Goal: Communication & Community: Answer question/provide support

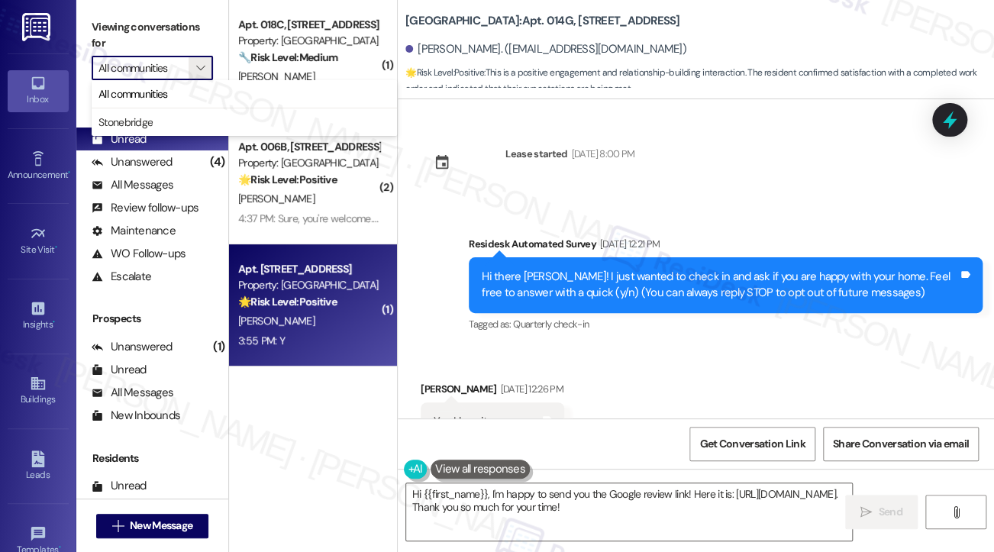
scroll to position [1829, 0]
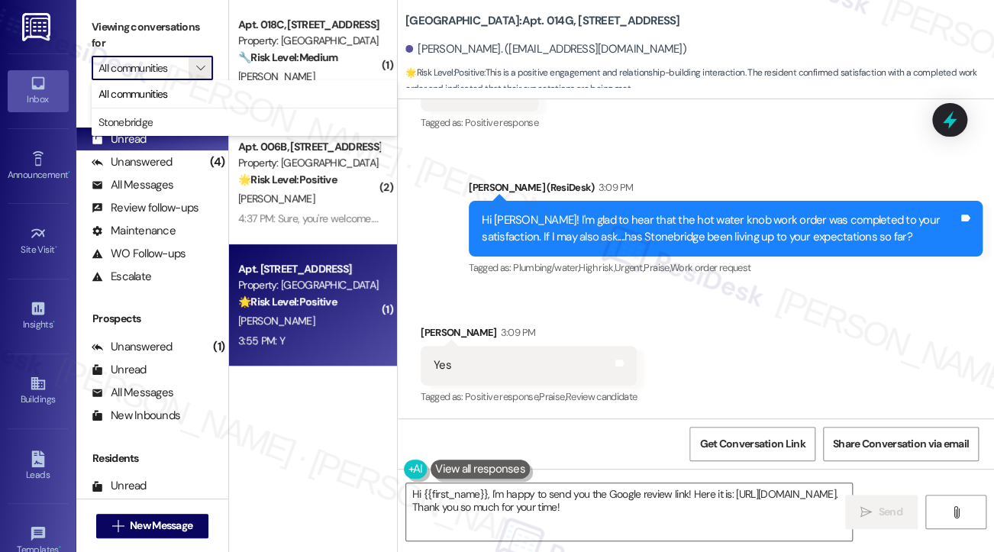
click at [343, 340] on div "3:55 PM: Y 3:55 PM: Y" at bounding box center [309, 340] width 144 height 19
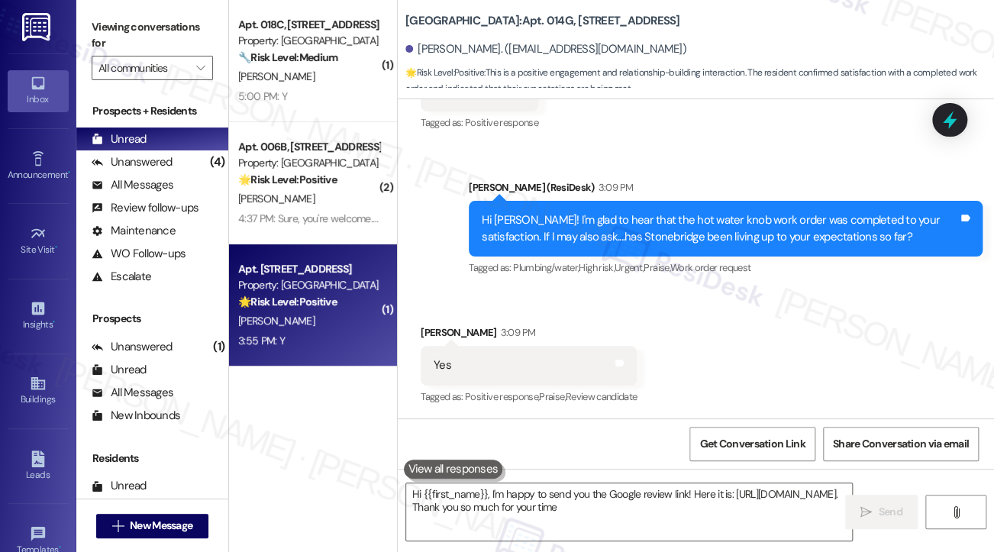
type textarea "Hi {{first_name}}, I'm happy to send you the Google review link! Here it is: [U…"
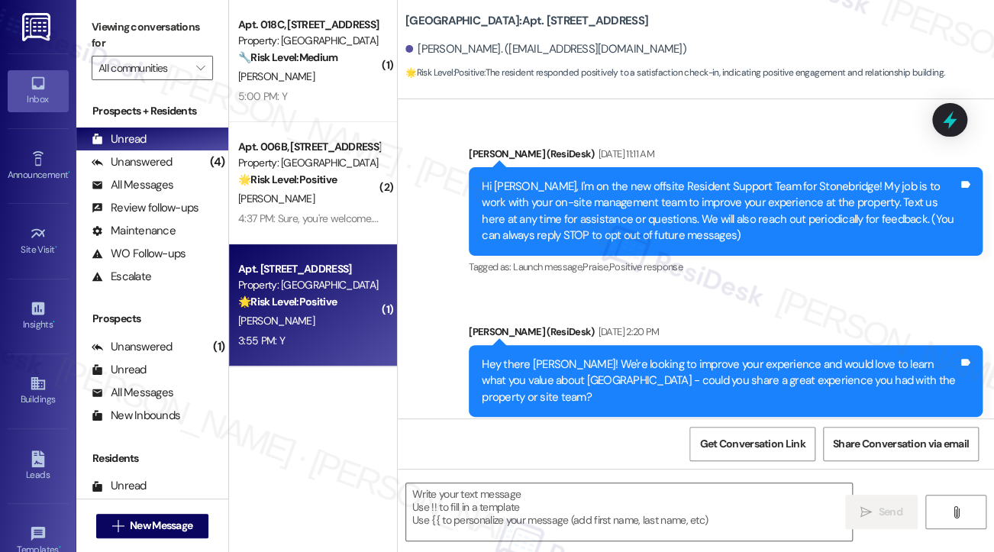
scroll to position [15158, 0]
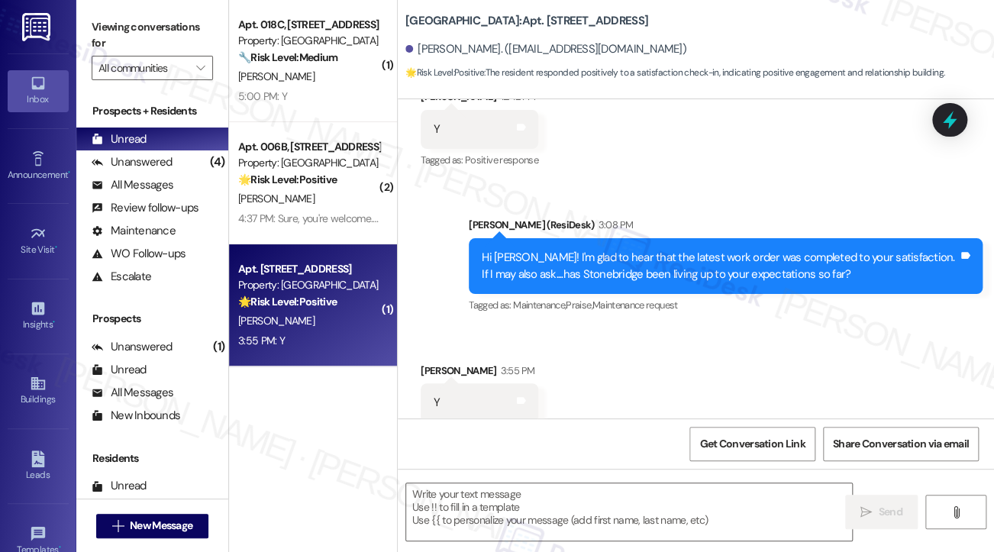
type textarea "Fetching suggested responses. Please feel free to read through the conversation…"
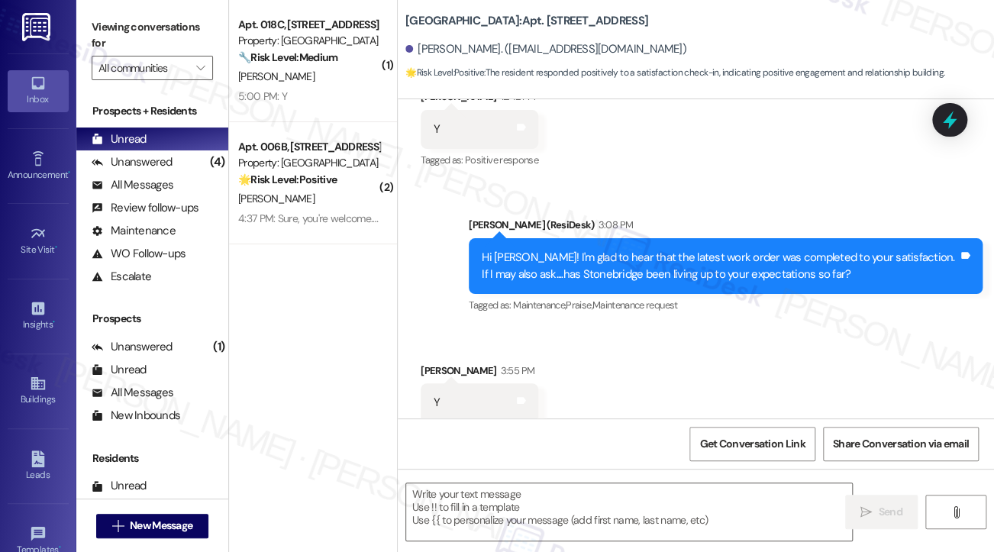
click at [105, 12] on div "Viewing conversations for All communities " at bounding box center [152, 47] width 152 height 95
click at [604, 509] on textarea at bounding box center [629, 511] width 446 height 57
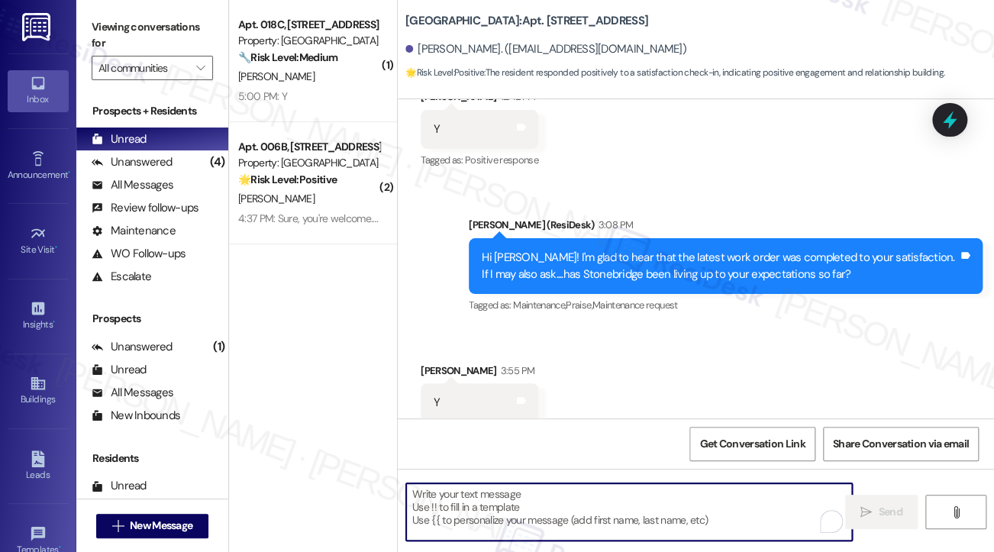
paste textarea "That’s wonderful to hear, [PERSON_NAME], thank you! 💛 If you’re comfortable, wo…"
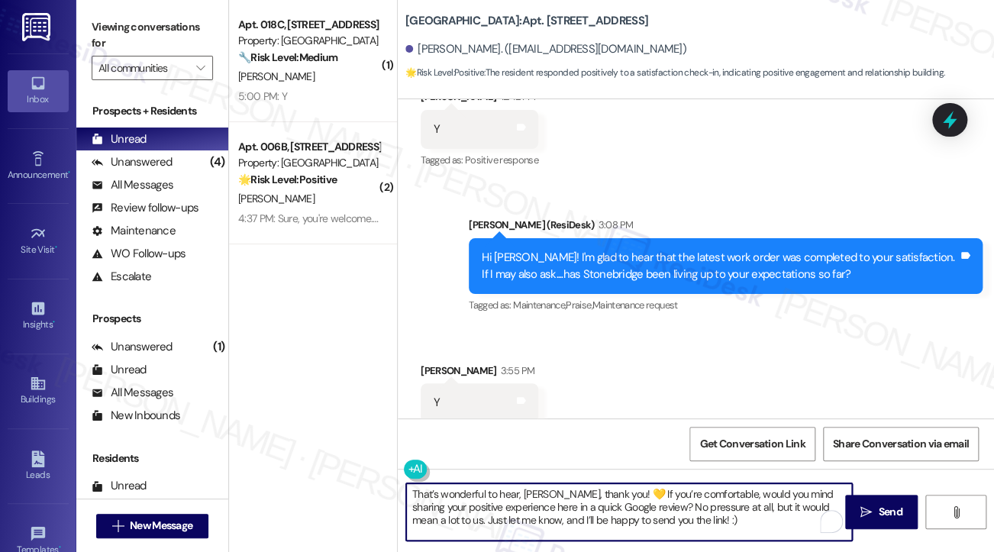
click at [423, 351] on div "Received via SMS [PERSON_NAME] 3:55 PM Y Tags and notes Tagged as: Positive res…" at bounding box center [479, 404] width 140 height 106
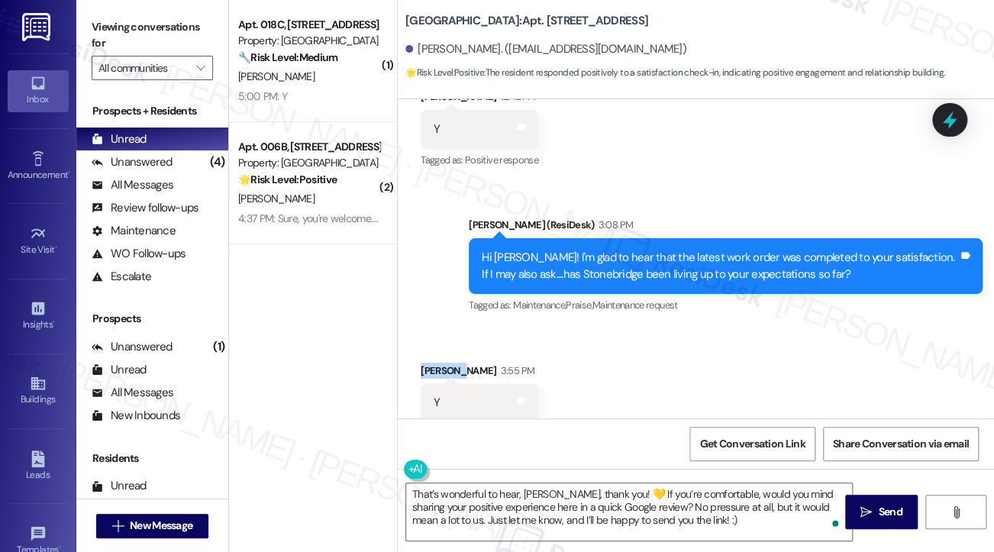
click at [423, 351] on div "Received via SMS [PERSON_NAME] 3:55 PM Y Tags and notes Tagged as: Positive res…" at bounding box center [479, 404] width 140 height 106
copy div "[PERSON_NAME]"
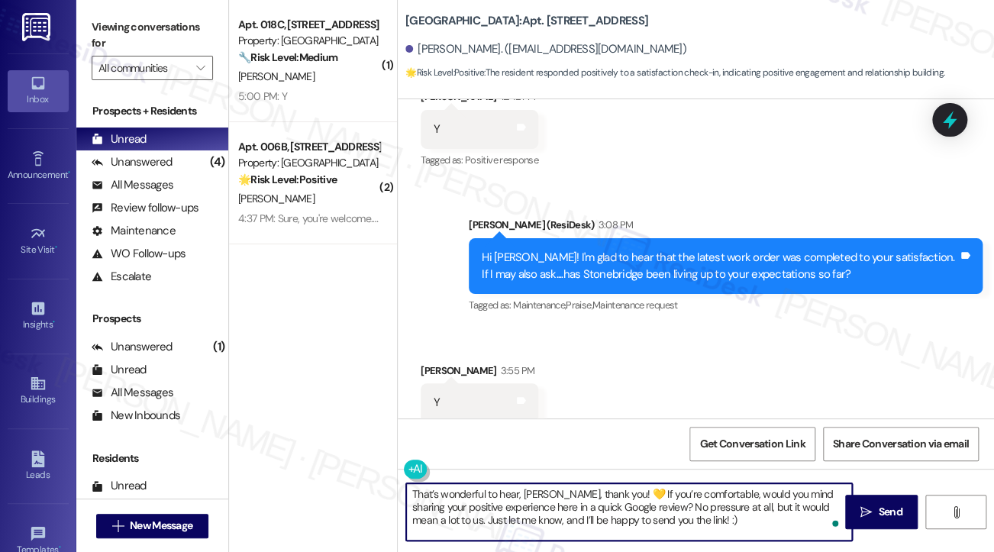
drag, startPoint x: 523, startPoint y: 494, endPoint x: 558, endPoint y: 491, distance: 35.2
click at [558, 491] on textarea "That’s wonderful to hear, [PERSON_NAME], thank you! 💛 If you’re comfortable, wo…" at bounding box center [629, 511] width 446 height 57
paste textarea "[PERSON_NAME]"
click at [702, 512] on textarea "That’s wonderful to hear, [PERSON_NAME], thank you! 💛 If you’re comfortable, wo…" at bounding box center [629, 511] width 446 height 57
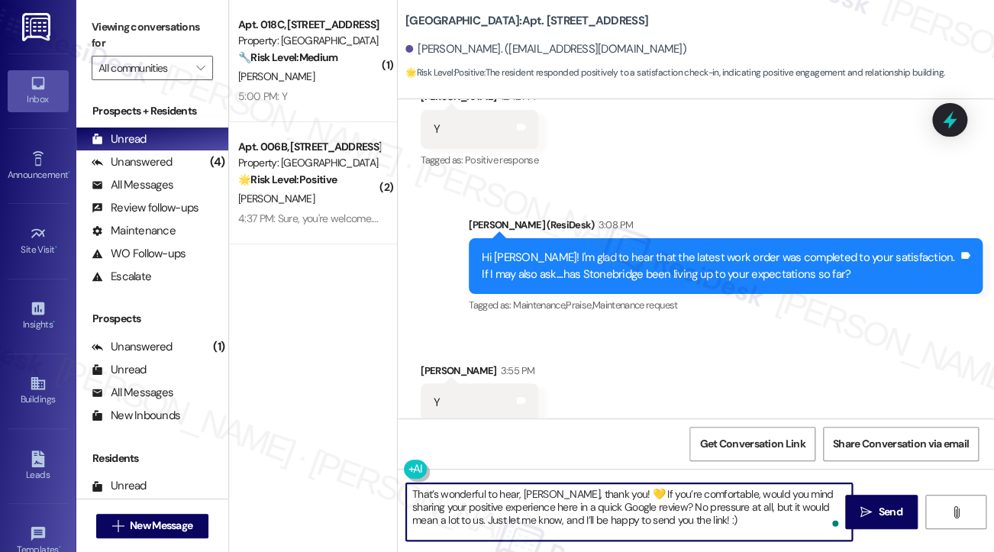
click at [702, 512] on textarea "That’s wonderful to hear, [PERSON_NAME], thank you! 💛 If you’re comfortable, wo…" at bounding box center [629, 511] width 446 height 57
type textarea "That’s wonderful to hear, [PERSON_NAME], thank you! 💛 If you’re comfortable, wo…"
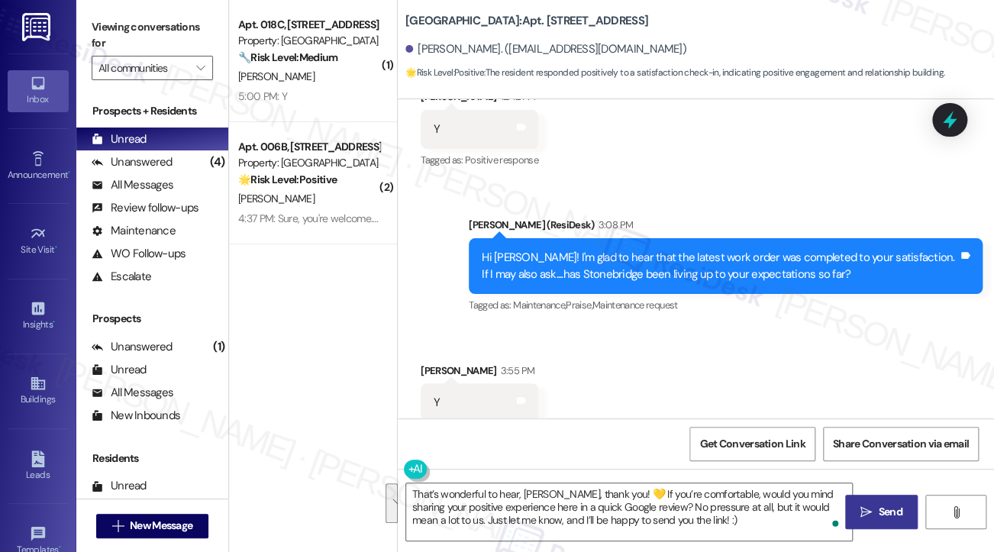
click at [868, 511] on icon "" at bounding box center [865, 512] width 11 height 12
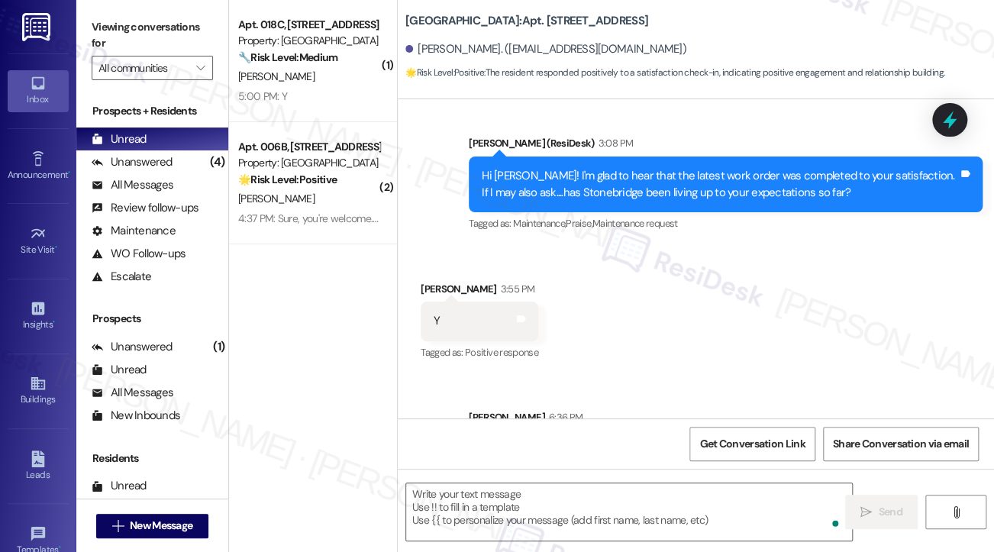
scroll to position [15297, 0]
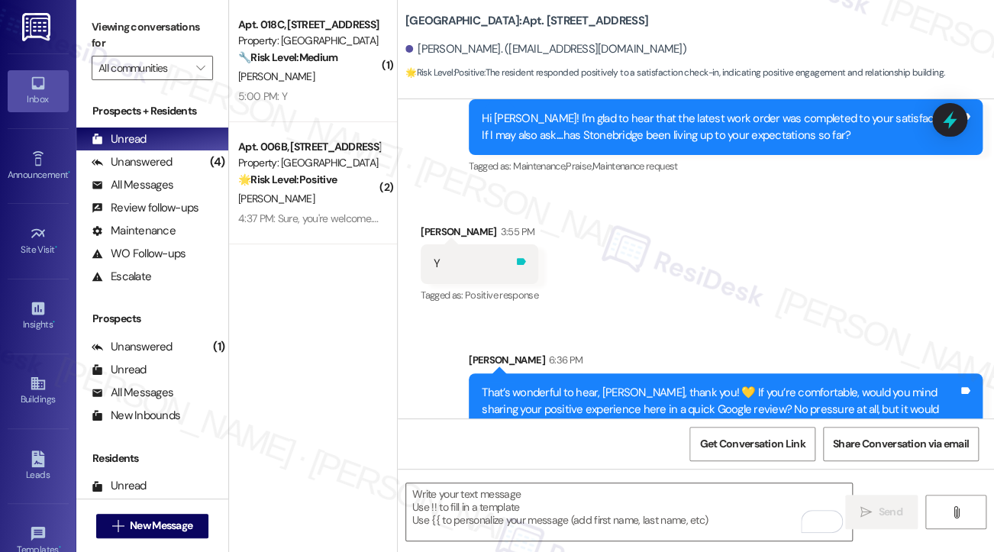
click at [524, 256] on icon at bounding box center [520, 261] width 11 height 11
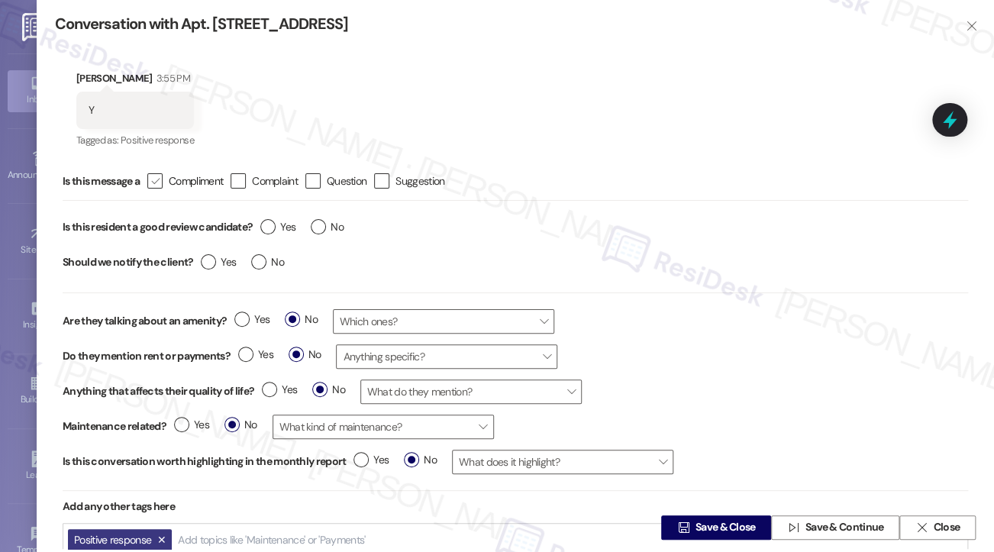
click at [158, 180] on icon "" at bounding box center [155, 181] width 10 height 16
click at [150, 180] on input " Compliment" at bounding box center [145, 181] width 10 height 10
checkbox input "true"
click at [272, 218] on div "Yes No" at bounding box center [302, 228] width 98 height 35
click at [269, 230] on label "Yes" at bounding box center [277, 227] width 35 height 16
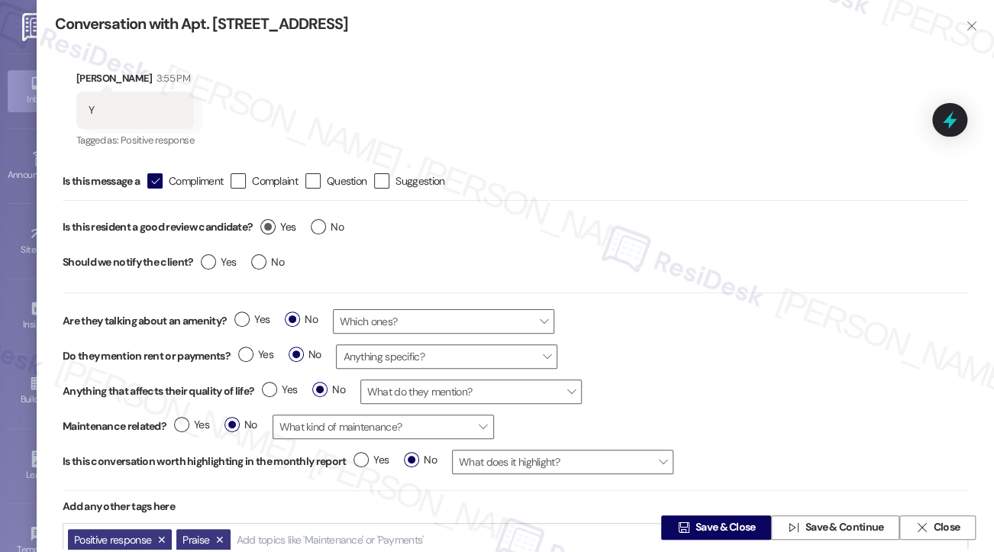
click at [269, 230] on input "Yes" at bounding box center [277, 229] width 35 height 20
radio input "true"
click at [266, 262] on label "No" at bounding box center [267, 262] width 33 height 16
click at [266, 262] on input "No" at bounding box center [267, 264] width 33 height 20
radio input "true"
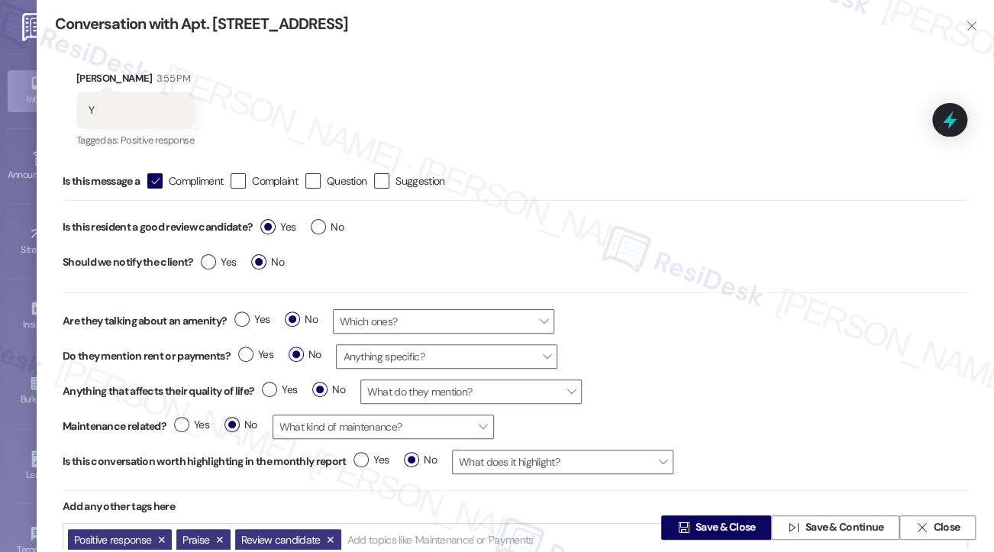
scroll to position [7, 0]
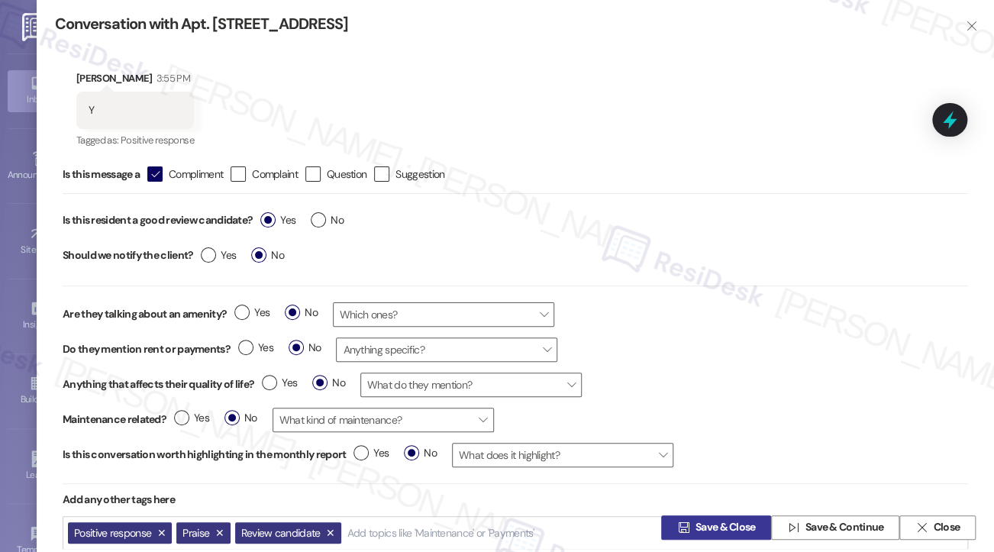
click at [727, 516] on span " Save & Close" at bounding box center [716, 527] width 84 height 23
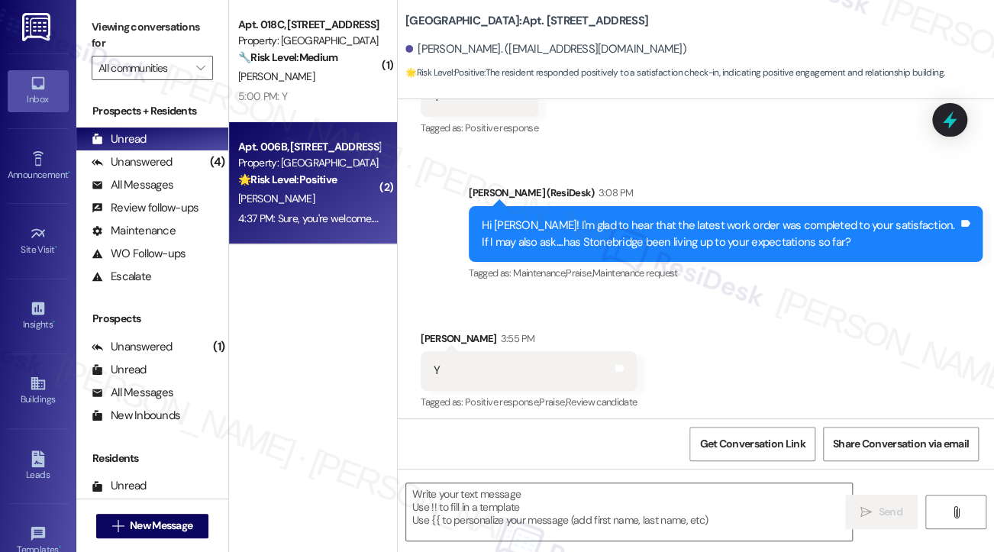
type textarea "Fetching suggested responses. Please feel free to read through the conversation…"
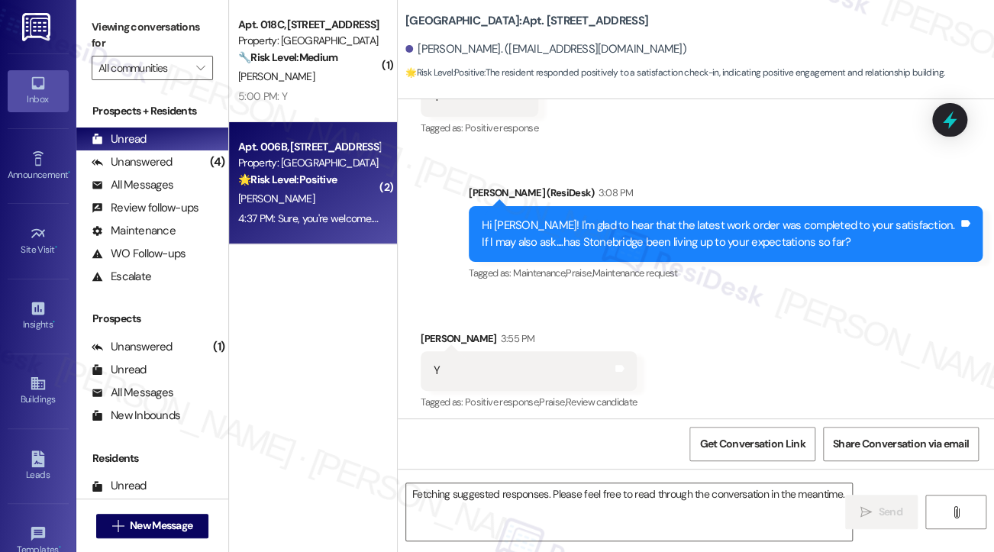
scroll to position [15157, 0]
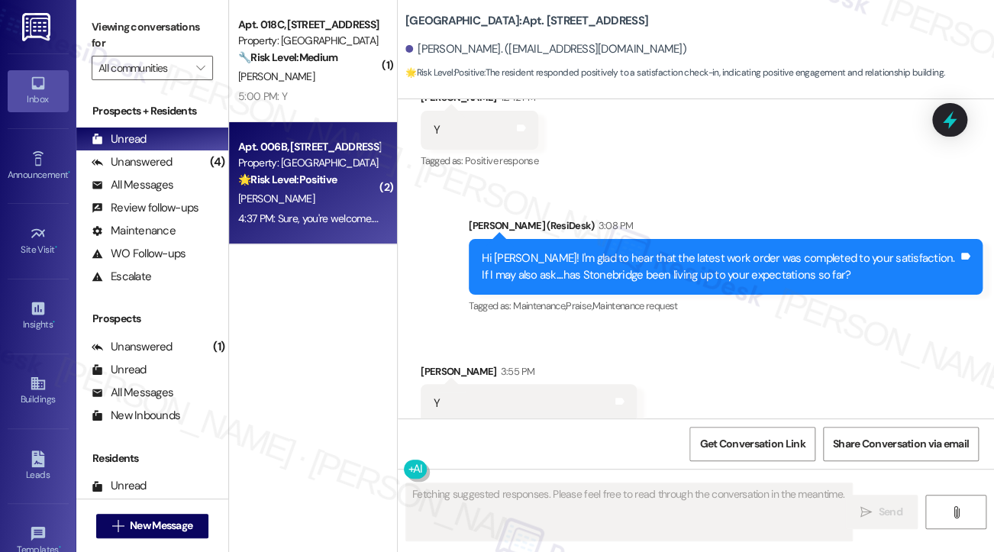
click at [357, 180] on div "🌟 Risk Level: Positive The resident is expressing positive feedback about the m…" at bounding box center [308, 180] width 141 height 16
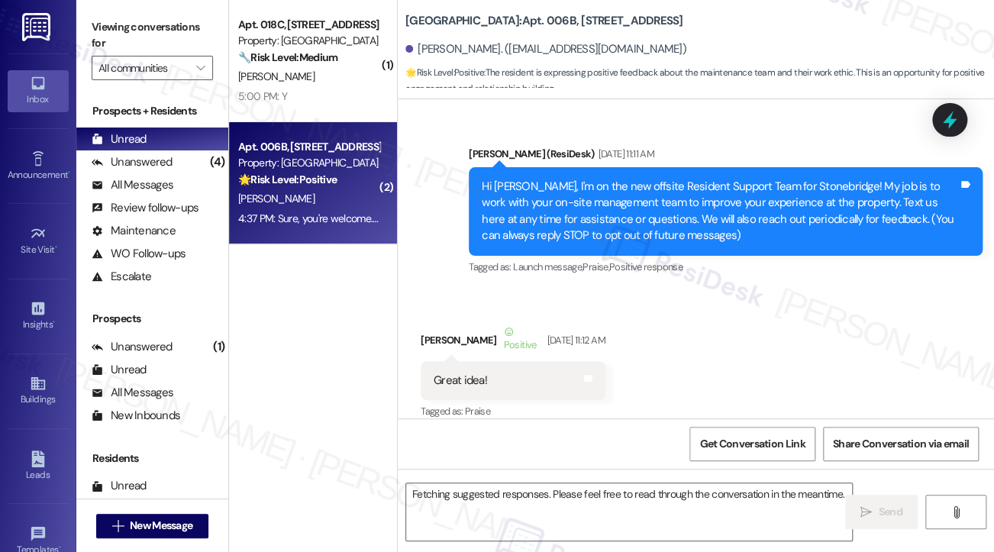
scroll to position [33757, 0]
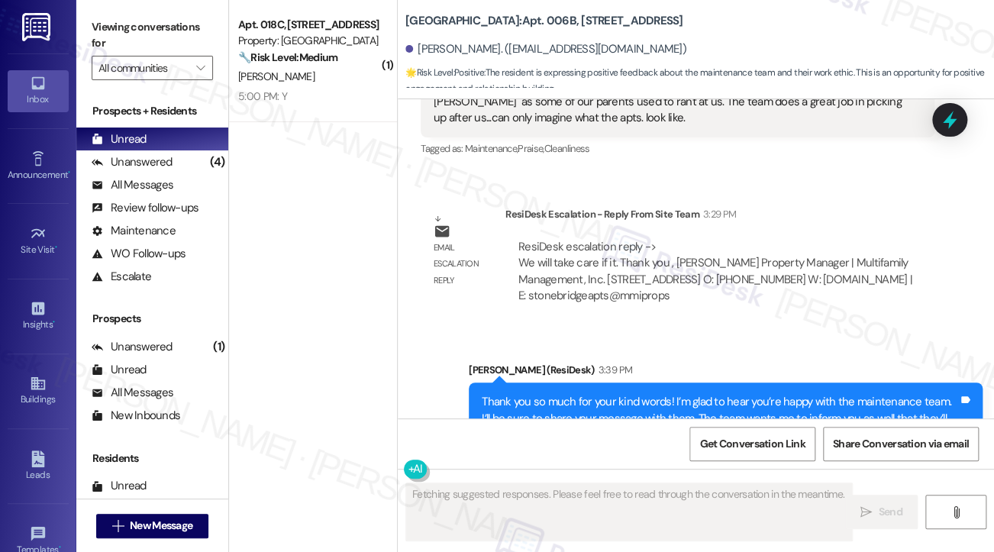
click at [714, 459] on span "Work order request" at bounding box center [719, 465] width 80 height 13
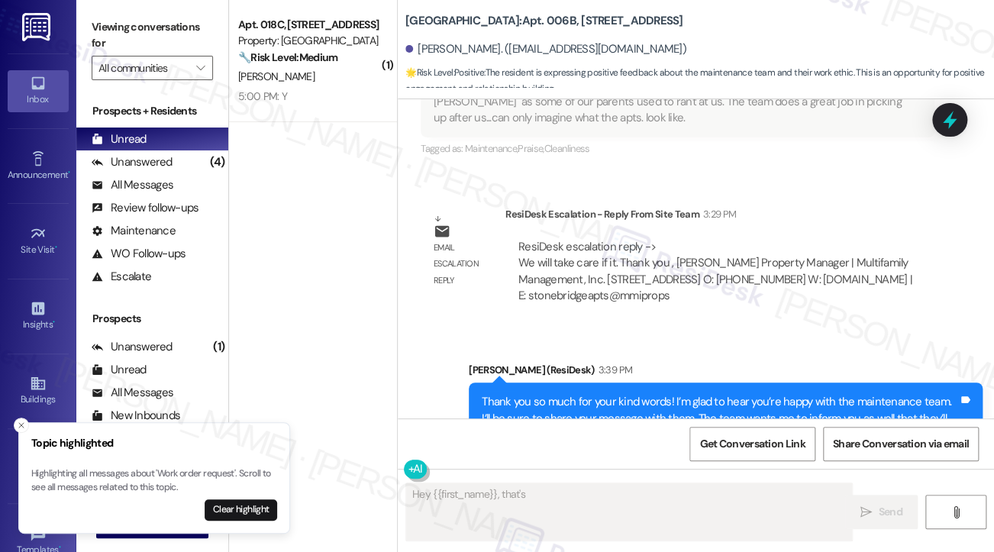
click at [731, 394] on div "Thank you so much for your kind words! I’m glad to hear you’re happy with the m…" at bounding box center [720, 418] width 476 height 49
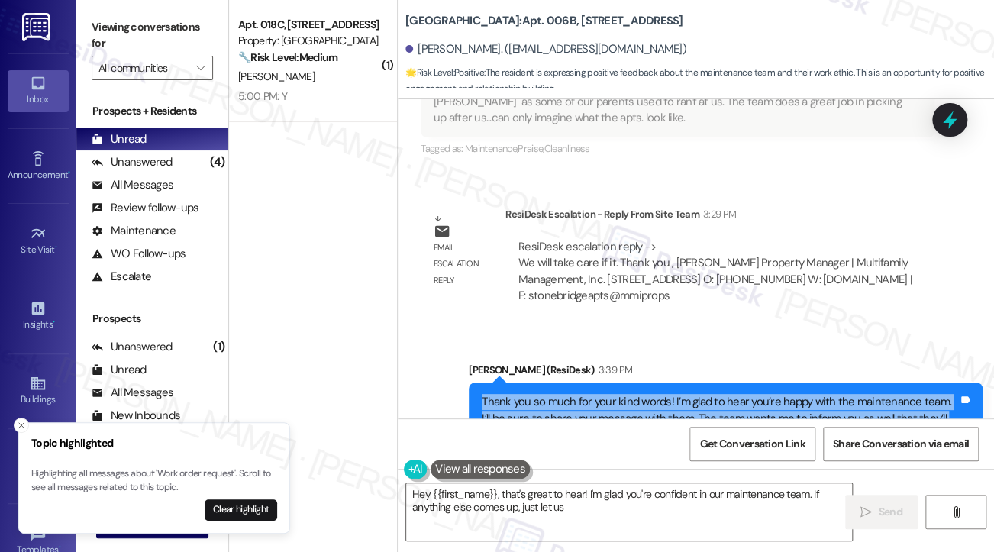
click at [731, 394] on div "Thank you so much for your kind words! I’m glad to hear you’re happy with the m…" at bounding box center [720, 418] width 476 height 49
click at [240, 504] on button "Clear highlight" at bounding box center [241, 509] width 73 height 21
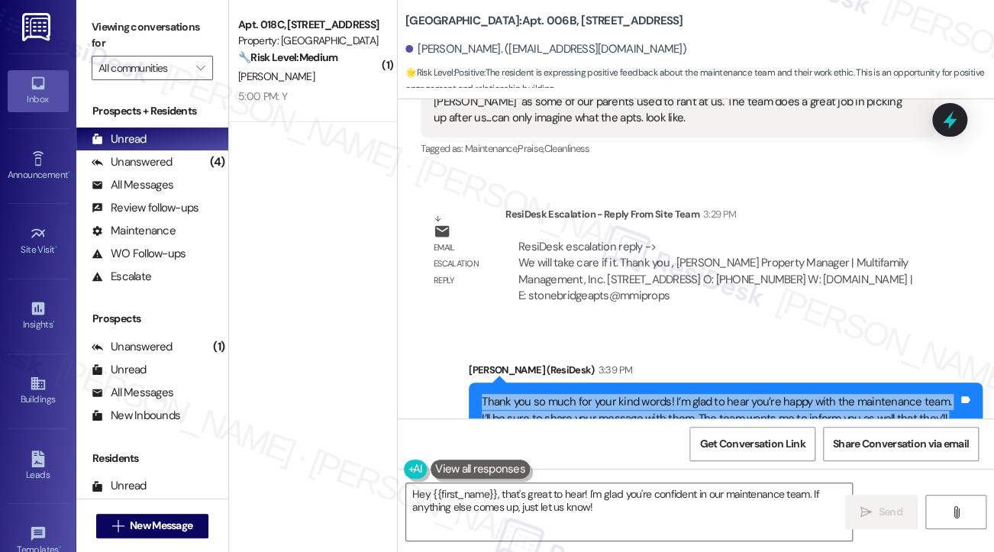
click at [659, 394] on div "Thank you so much for your kind words! I’m glad to hear you’re happy with the m…" at bounding box center [720, 418] width 476 height 49
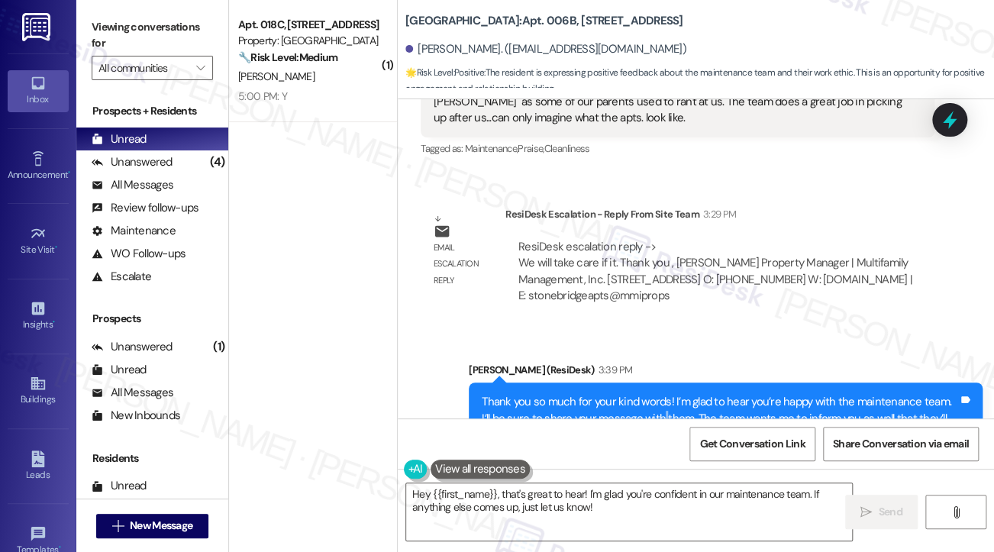
click at [659, 394] on div "Thank you so much for your kind words! I’m glad to hear you’re happy with the m…" at bounding box center [720, 418] width 476 height 49
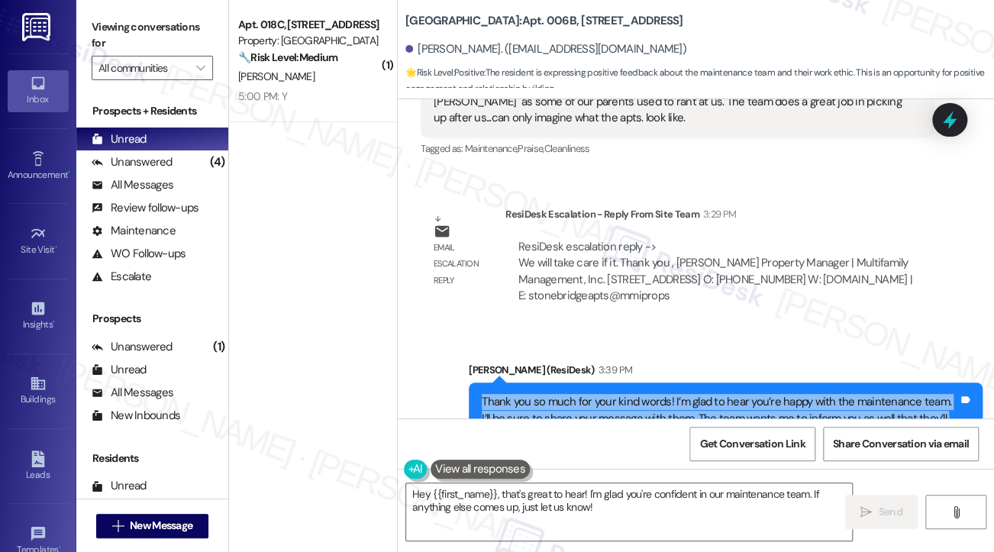
click at [659, 394] on div "Thank you so much for your kind words! I’m glad to hear you’re happy with the m…" at bounding box center [720, 418] width 476 height 49
click at [673, 394] on div "Thank you so much for your kind words! I’m glad to hear you’re happy with the m…" at bounding box center [720, 418] width 476 height 49
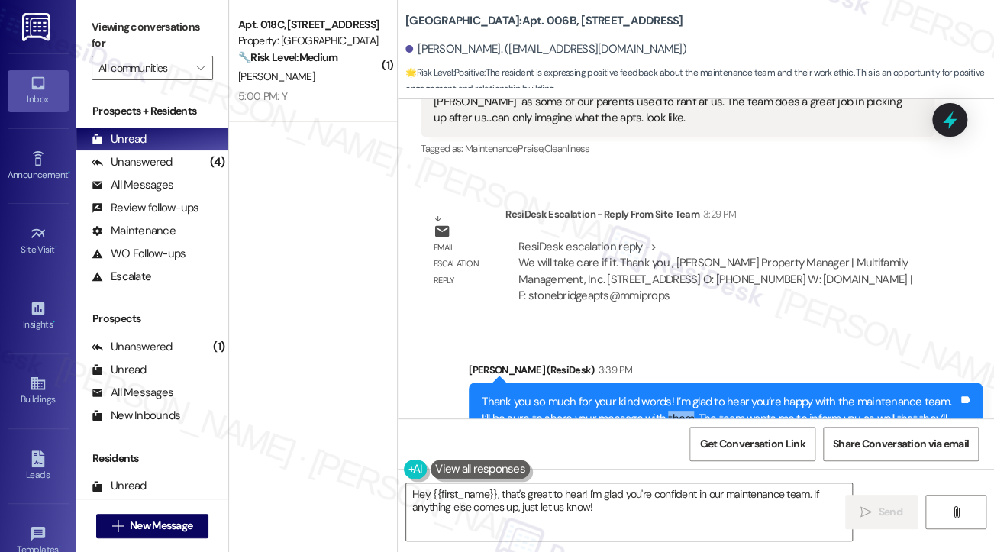
click at [673, 394] on div "Thank you so much for your kind words! I’m glad to hear you’re happy with the m…" at bounding box center [720, 418] width 476 height 49
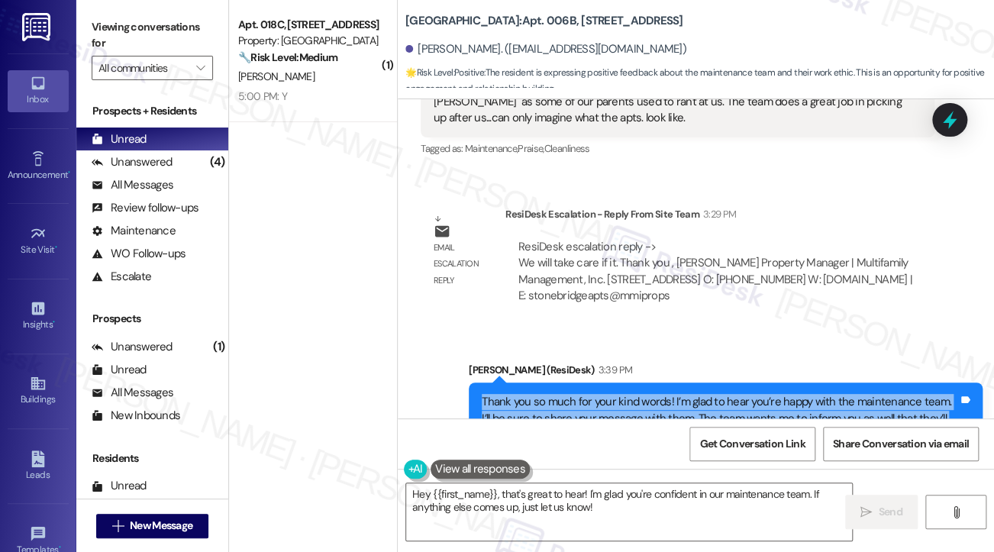
click at [673, 394] on div "Thank you so much for your kind words! I’m glad to hear you’re happy with the m…" at bounding box center [720, 418] width 476 height 49
click at [733, 394] on div "Thank you so much for your kind words! I’m glad to hear you’re happy with the m…" at bounding box center [720, 418] width 476 height 49
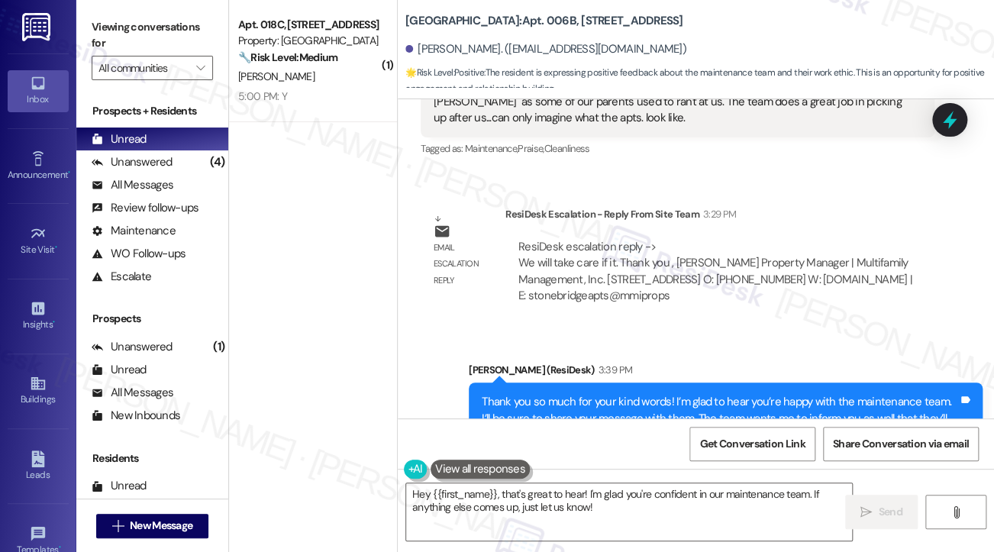
click at [733, 394] on div "Thank you so much for your kind words! I’m glad to hear you’re happy with the m…" at bounding box center [720, 418] width 476 height 49
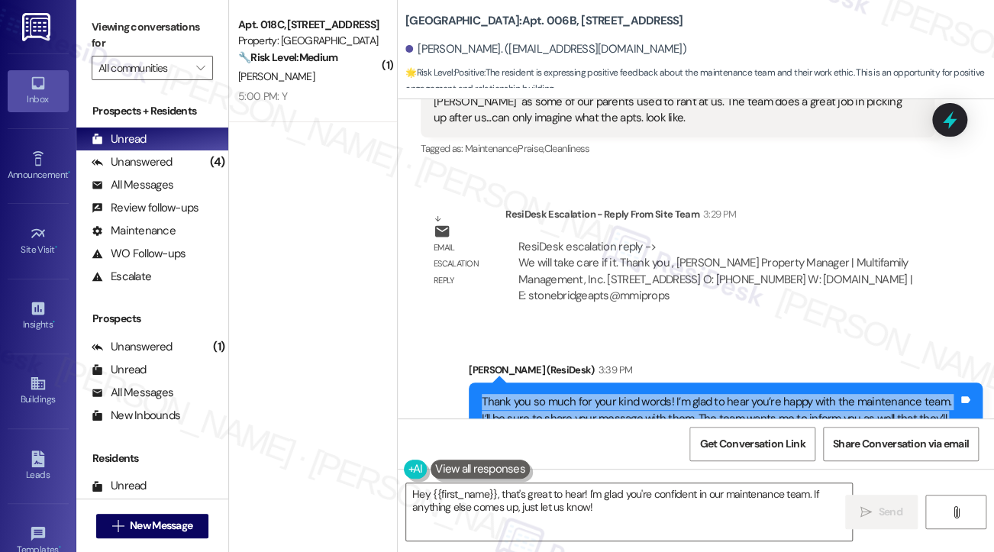
click at [733, 394] on div "Thank you so much for your kind words! I’m glad to hear you’re happy with the m…" at bounding box center [720, 418] width 476 height 49
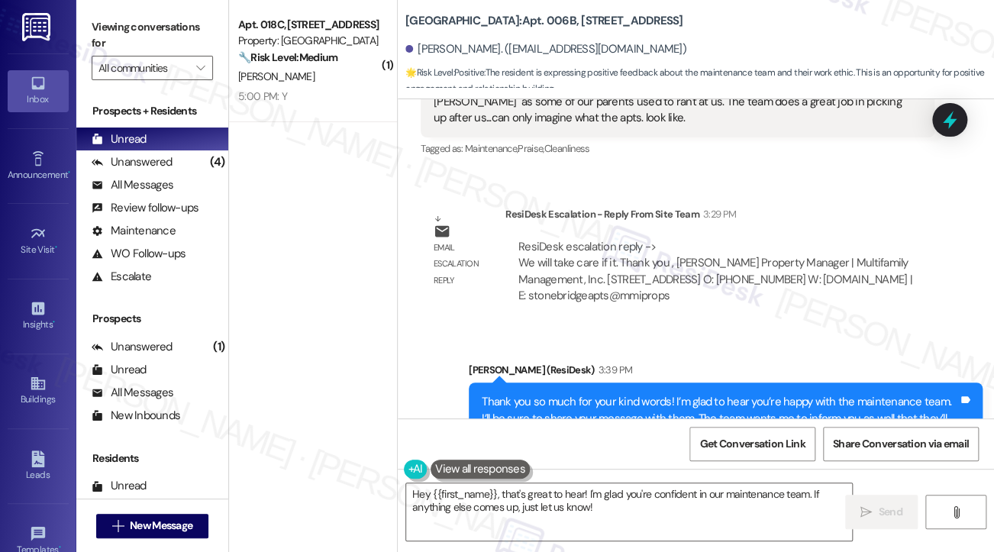
click at [552, 481] on div "Hey {{first_name}}, that's great to hear! I'm glad you're confident in our main…" at bounding box center [696, 526] width 596 height 114
click at [553, 479] on div "Hey {{first_name}}, that's great to hear! I'm glad you're confident in our main…" at bounding box center [696, 526] width 596 height 114
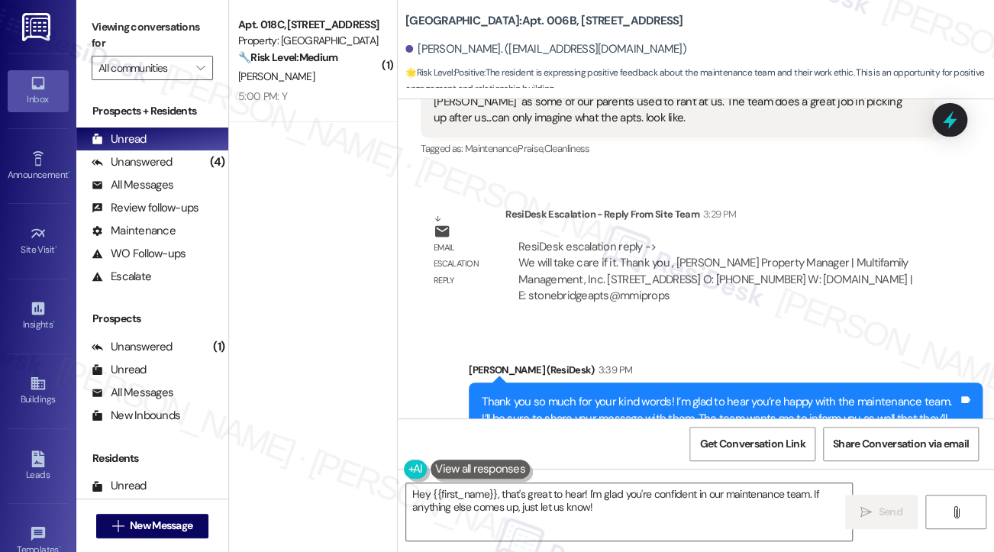
click at [621, 394] on div "Thank you so much for your kind words! I’m glad to hear you’re happy with the m…" at bounding box center [720, 418] width 476 height 49
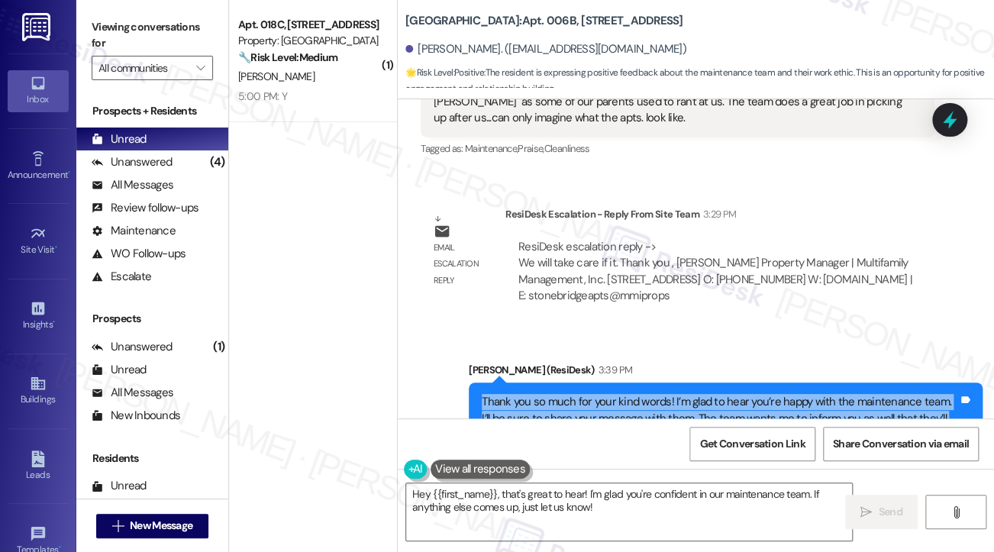
click at [621, 394] on div "Thank you so much for your kind words! I’m glad to hear you’re happy with the m…" at bounding box center [720, 418] width 476 height 49
copy div "Thank you so much for your kind words! I’m glad to hear you’re happy with the m…"
click at [569, 501] on textarea "Hey {{first_name}}, that's great to hear! I'm glad you're confident in our main…" at bounding box center [629, 511] width 446 height 57
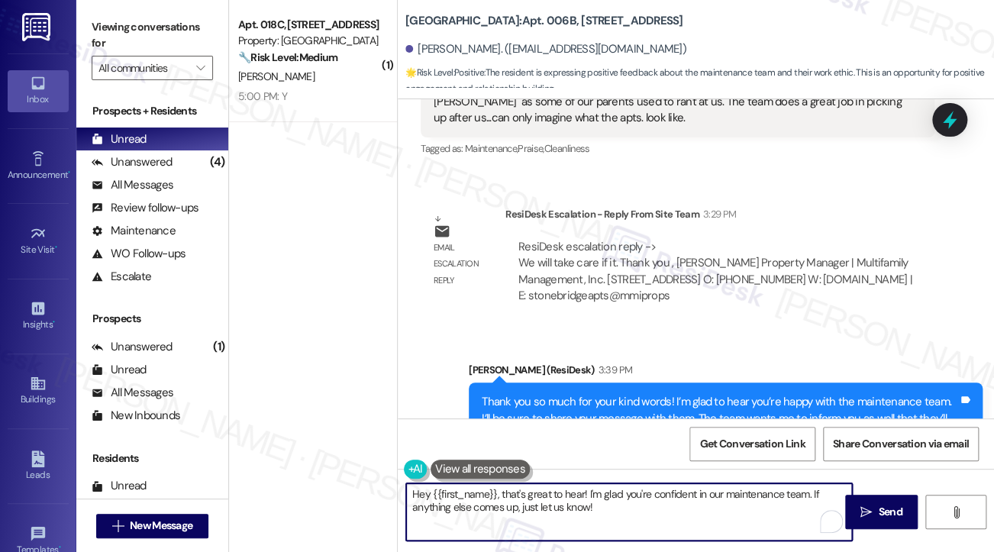
click at [569, 501] on textarea "Hey {{first_name}}, that's great to hear! I'm glad you're confident in our main…" at bounding box center [629, 511] width 446 height 57
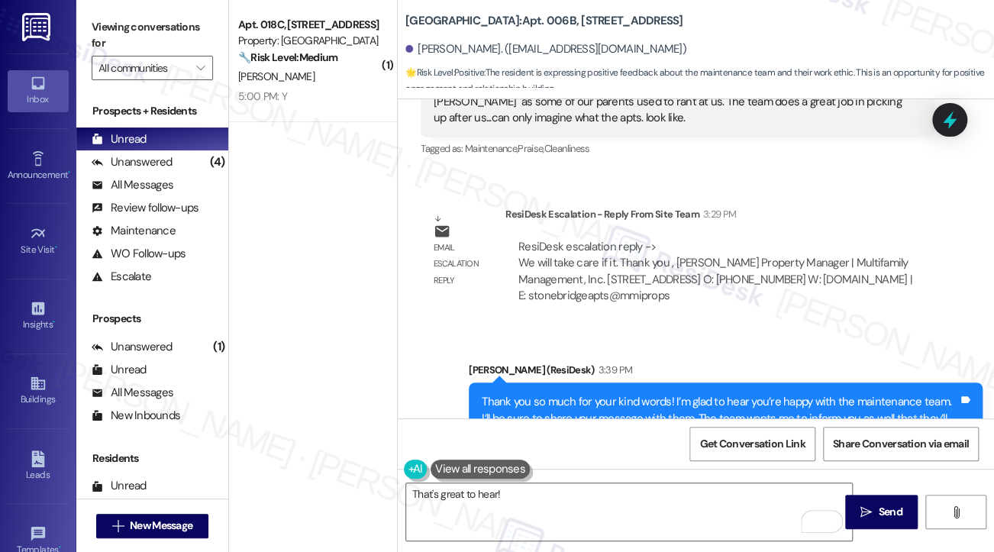
click at [618, 394] on div "Thank you so much for your kind words! I’m glad to hear you’re happy with the m…" at bounding box center [720, 418] width 476 height 49
click at [615, 394] on div "Thank you so much for your kind words! I’m glad to hear you’re happy with the m…" at bounding box center [720, 418] width 476 height 49
click at [611, 394] on div "Thank you so much for your kind words! I’m glad to hear you’re happy with the m…" at bounding box center [720, 418] width 476 height 49
click at [609, 394] on div "Thank you so much for your kind words! I’m glad to hear you’re happy with the m…" at bounding box center [720, 418] width 476 height 49
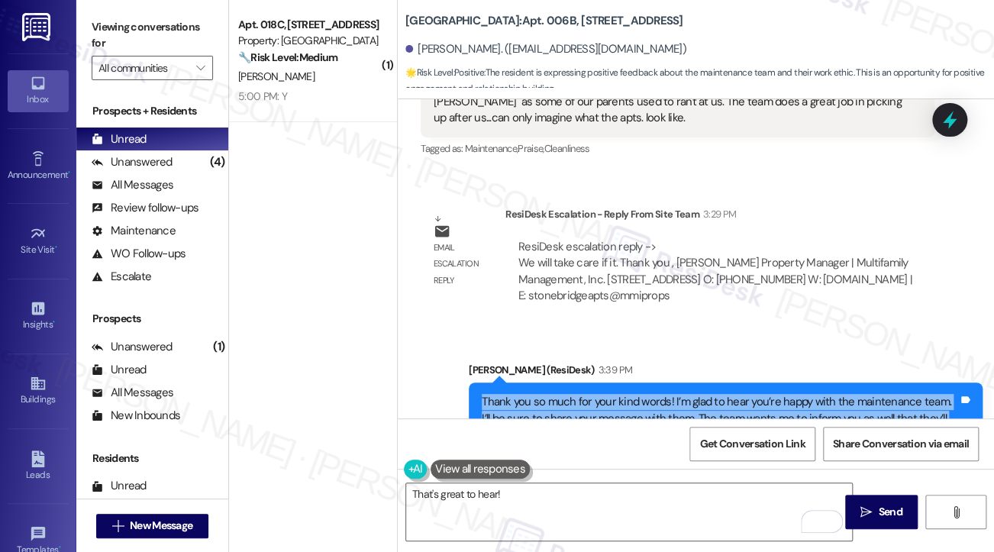
click at [609, 394] on div "Thank you so much for your kind words! I’m glad to hear you’re happy with the m…" at bounding box center [720, 418] width 476 height 49
copy div "Thank you so much for your kind words! I’m glad to hear you’re happy with the m…"
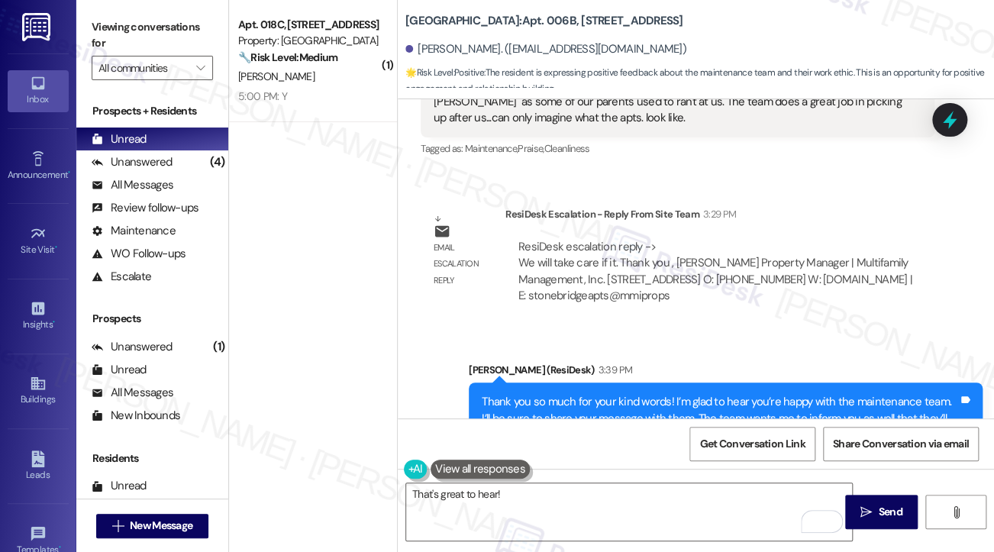
click at [640, 327] on div "Sent via SMS [PERSON_NAME] (ResiDesk) 3:39 PM Thank you so much for your kind w…" at bounding box center [696, 408] width 596 height 162
click at [99, 21] on label "Viewing conversations for" at bounding box center [152, 35] width 121 height 40
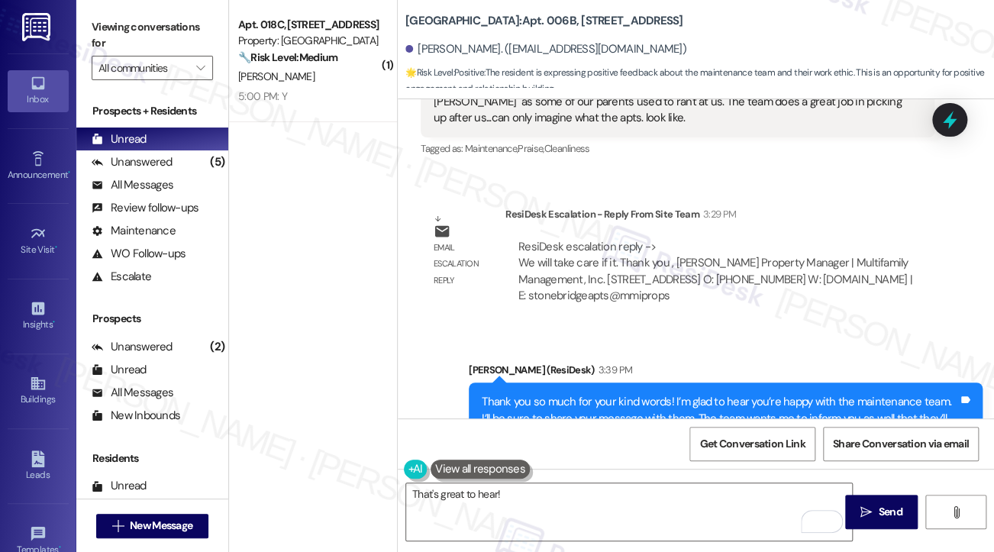
copy div "Sure, you're welcome. And I was confident they would. Tags and notes"
click at [114, 42] on label "Viewing conversations for" at bounding box center [152, 35] width 121 height 40
click at [95, 51] on label "Viewing conversations for" at bounding box center [152, 35] width 121 height 40
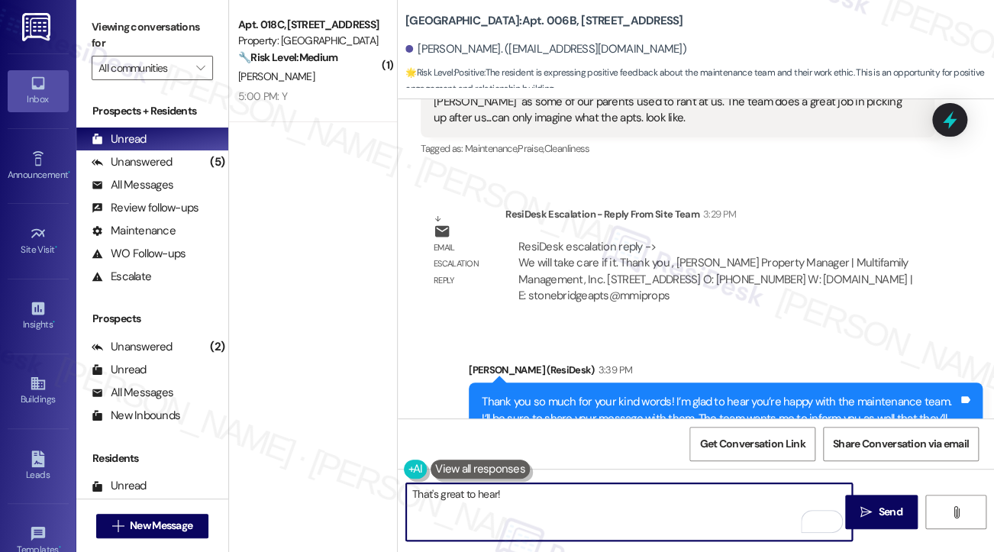
click at [532, 491] on textarea "That's great to hear!" at bounding box center [629, 511] width 446 height 57
paste textarea "nk you for your confidence in the team—it really means a lot. We’ll be sure to …"
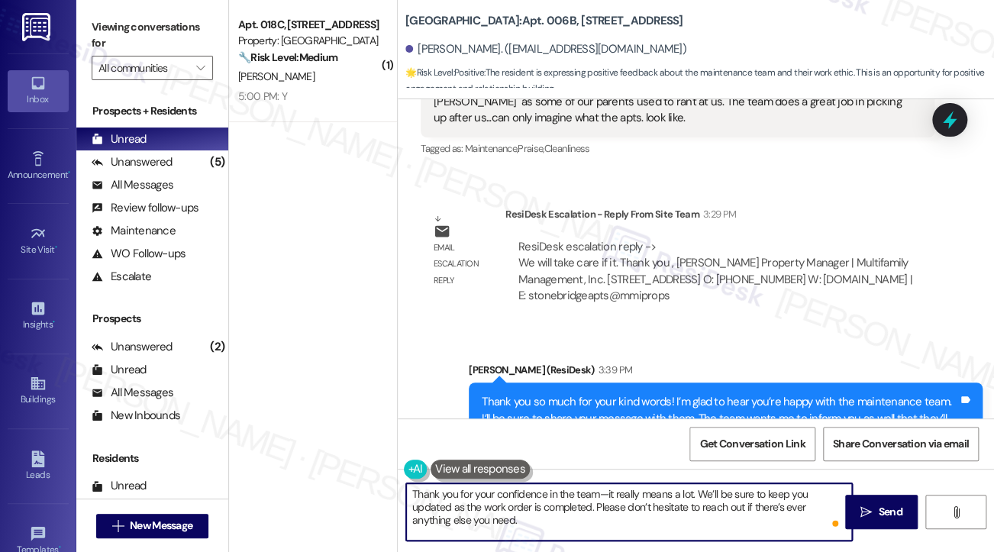
click at [428, 523] on div "[PERSON_NAME] 4:37 PM" at bounding box center [569, 533] width 297 height 21
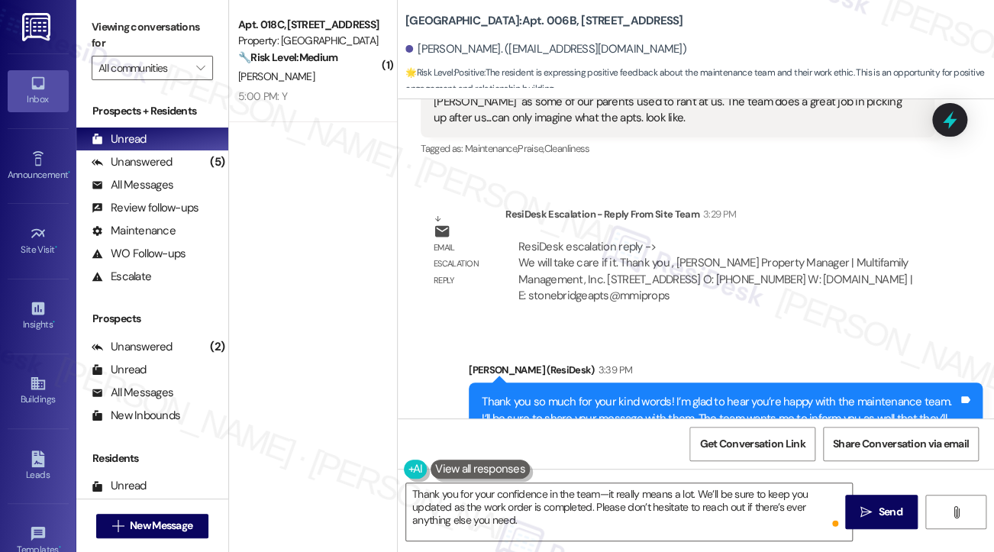
click at [428, 523] on div "[PERSON_NAME] 4:37 PM" at bounding box center [569, 533] width 297 height 21
copy div "[PERSON_NAME]"
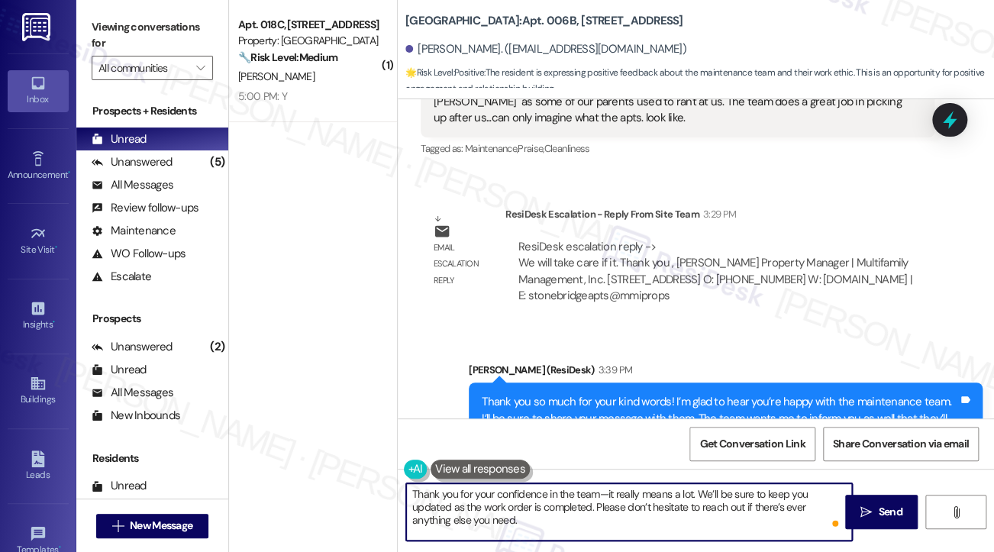
click at [601, 500] on textarea "Thank you for your confidence in the team—it really means a lot. We’ll be sure …" at bounding box center [629, 511] width 446 height 57
paste textarea "[PERSON_NAME]"
click at [662, 495] on textarea "Thank you for your confidence in the team, [PERSON_NAME]! It really means a lot…" at bounding box center [629, 511] width 446 height 57
drag, startPoint x: 589, startPoint y: 508, endPoint x: 711, endPoint y: 475, distance: 126.4
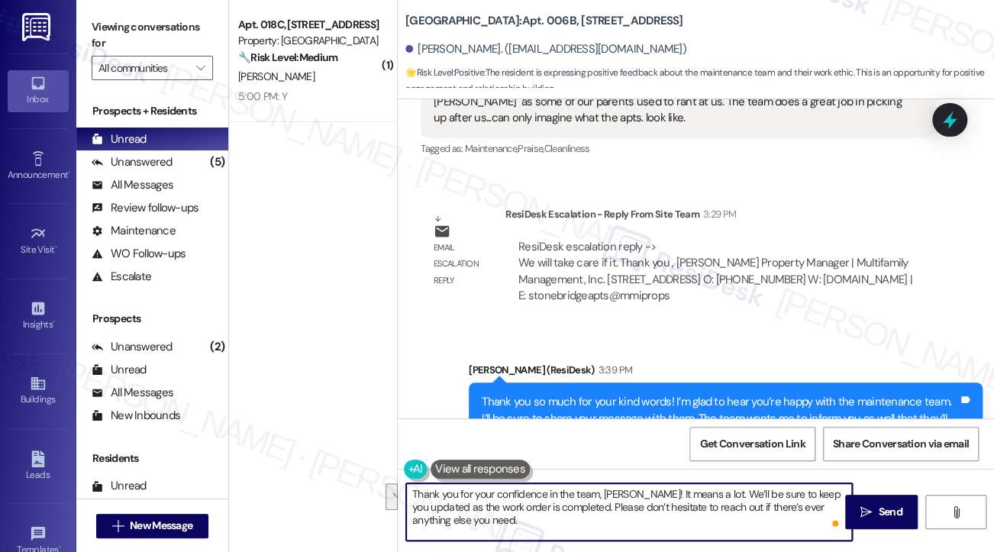
click at [711, 475] on div "Thank you for your confidence in the team, [PERSON_NAME]! It means a lot. We’ll…" at bounding box center [696, 526] width 596 height 114
click at [480, 507] on textarea "Thank you for your confidence in the team, [PERSON_NAME]! It means a lot. Pleas…" at bounding box center [629, 511] width 446 height 57
type textarea "Thank you for your confidence in the team, [PERSON_NAME]! It means a lot. Pleas…"
click at [580, 510] on textarea "Thank you for your confidence in the team, [PERSON_NAME]! It means a lot. Pleas…" at bounding box center [629, 511] width 446 height 57
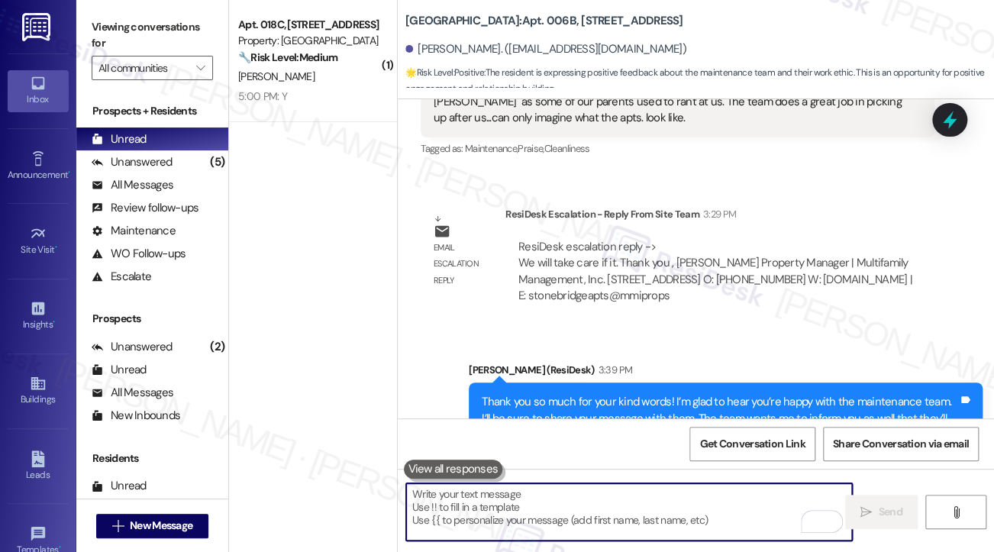
scroll to position [33881, 0]
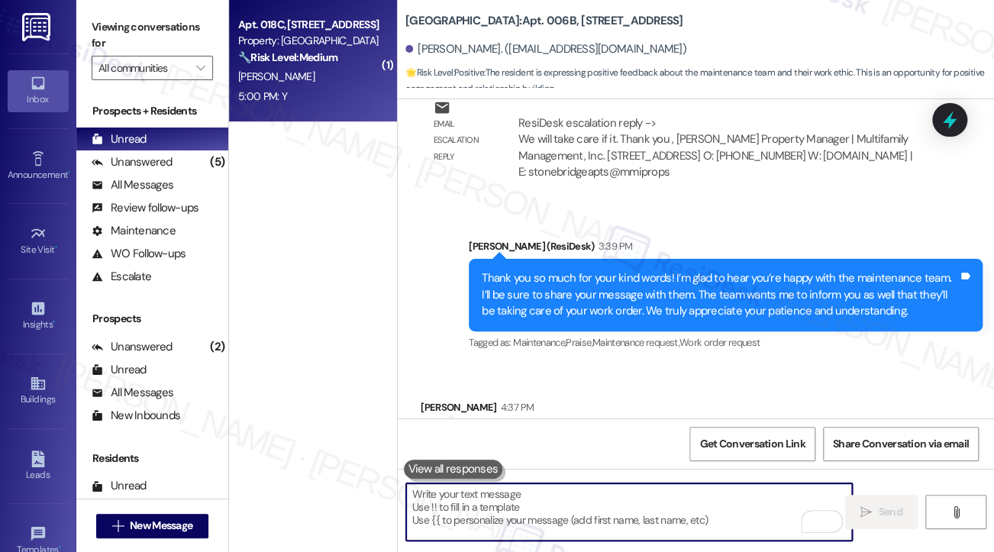
click at [293, 69] on div "[PERSON_NAME]" at bounding box center [309, 76] width 144 height 19
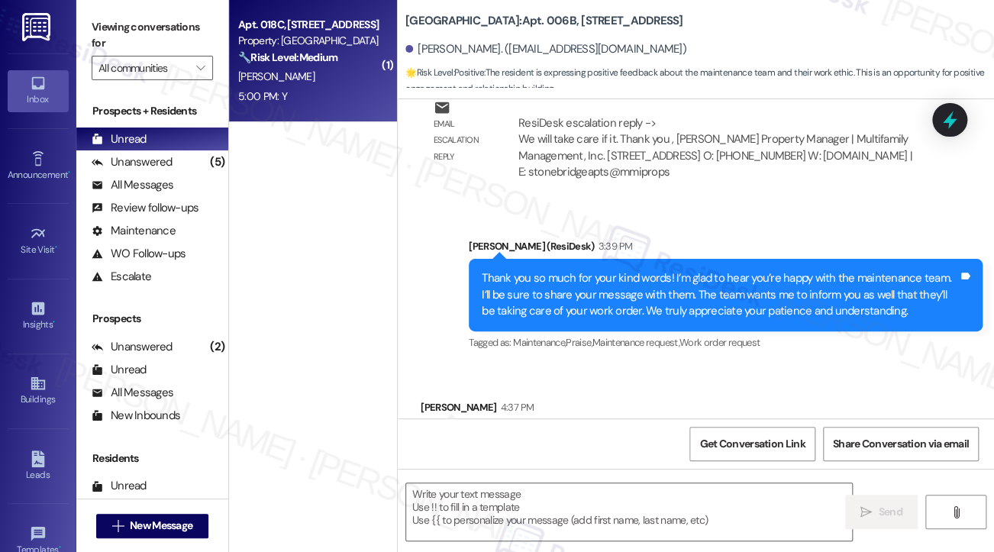
type textarea "Fetching suggested responses. Please feel free to read through the conversation…"
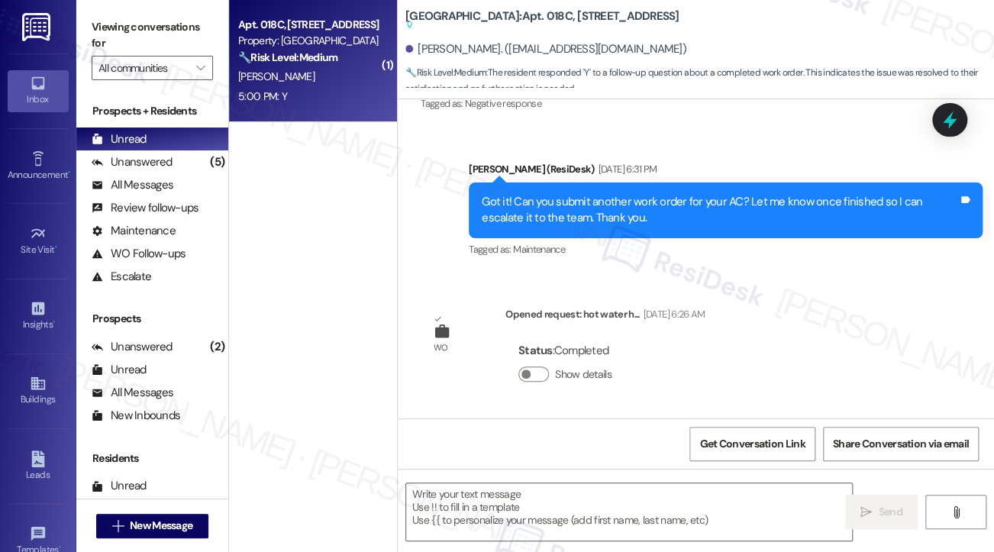
type textarea "Fetching suggested responses. Please feel free to read through the conversation…"
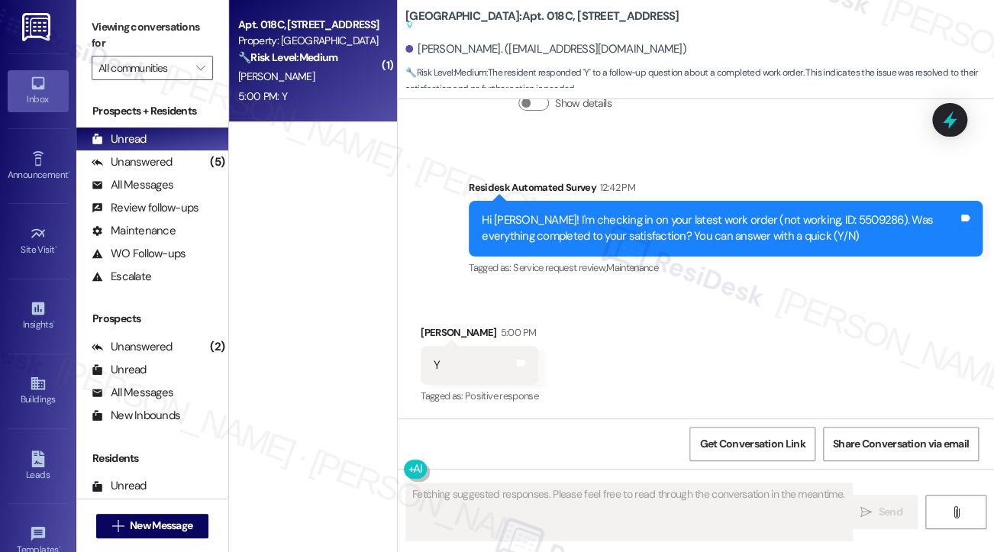
scroll to position [1651, 0]
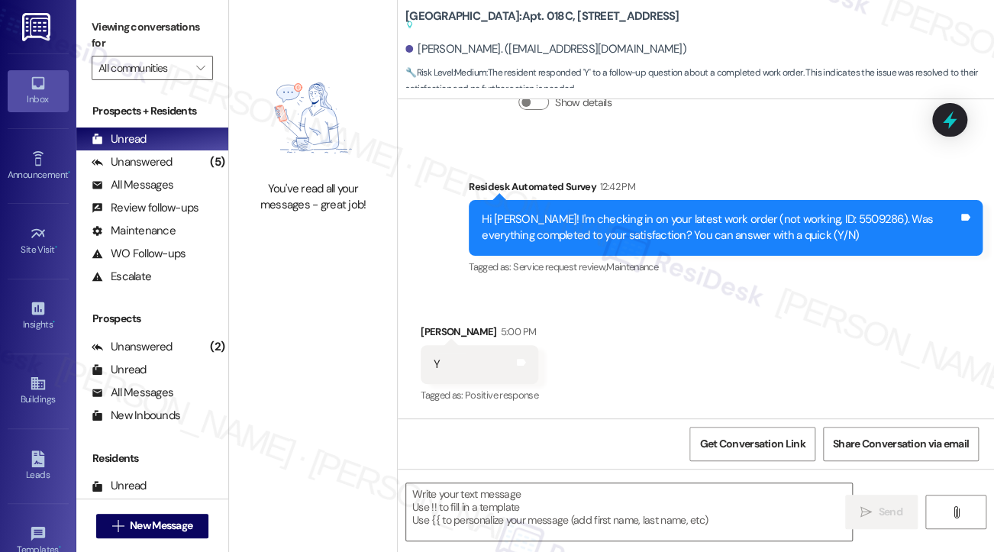
click at [660, 236] on div "Hi [PERSON_NAME]! I'm checking in on your latest work order (not working, ID: 5…" at bounding box center [720, 227] width 476 height 33
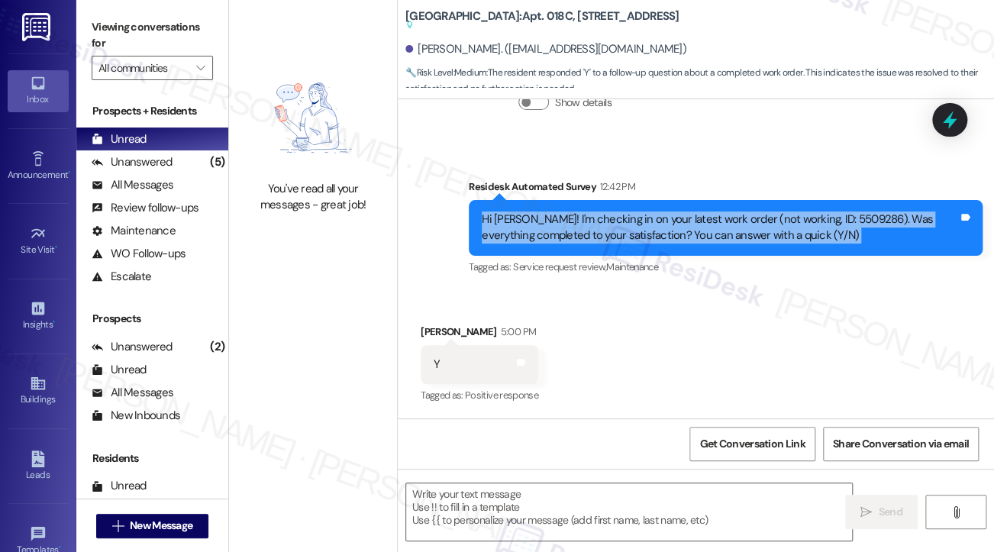
click at [660, 236] on div "Hi [PERSON_NAME]! I'm checking in on your latest work order (not working, ID: 5…" at bounding box center [720, 227] width 476 height 33
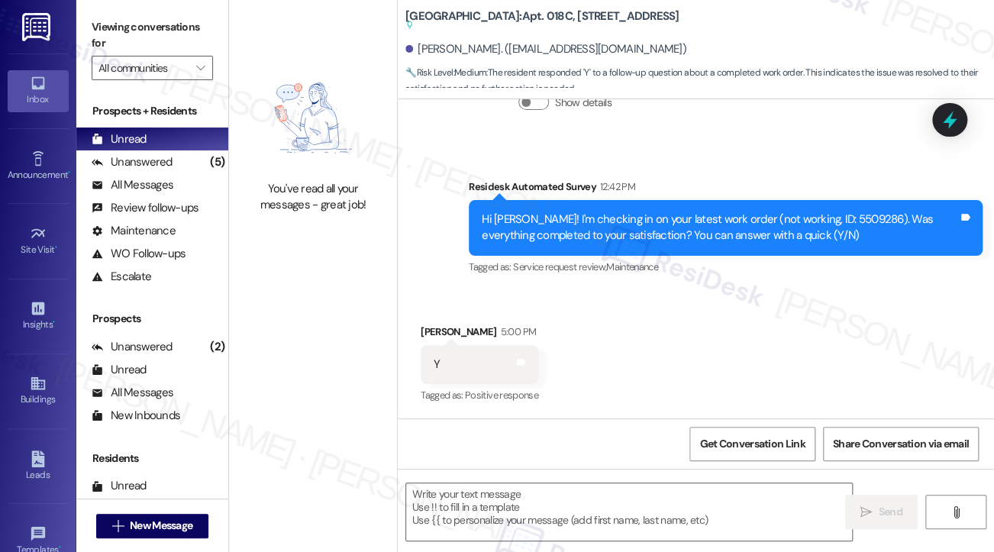
click at [111, 13] on div "Viewing conversations for All communities " at bounding box center [152, 47] width 152 height 95
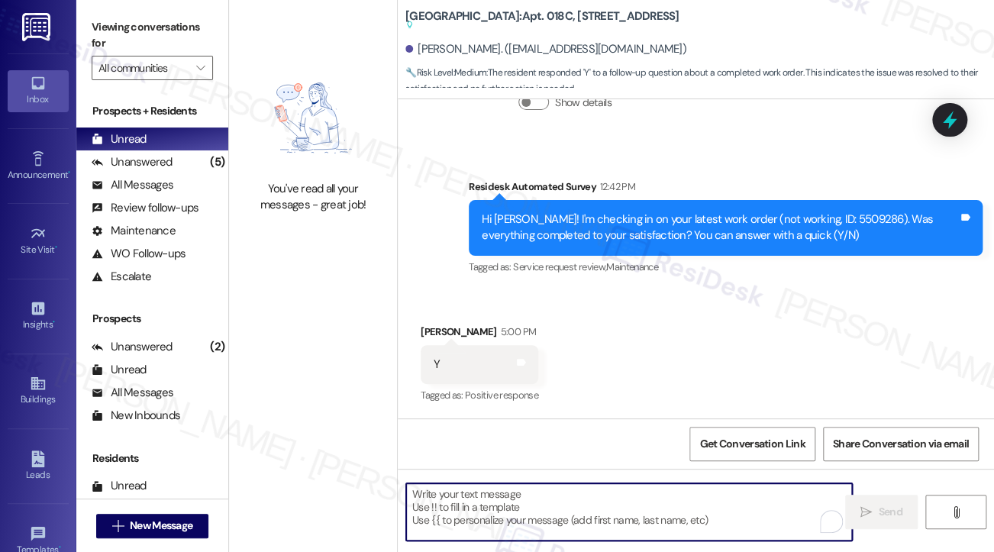
click at [516, 522] on textarea "To enrich screen reader interactions, please activate Accessibility in Grammarl…" at bounding box center [629, 511] width 446 height 57
paste textarea "Hi {{first_name}}! I'm glad to hear that the latest work order was completed to…"
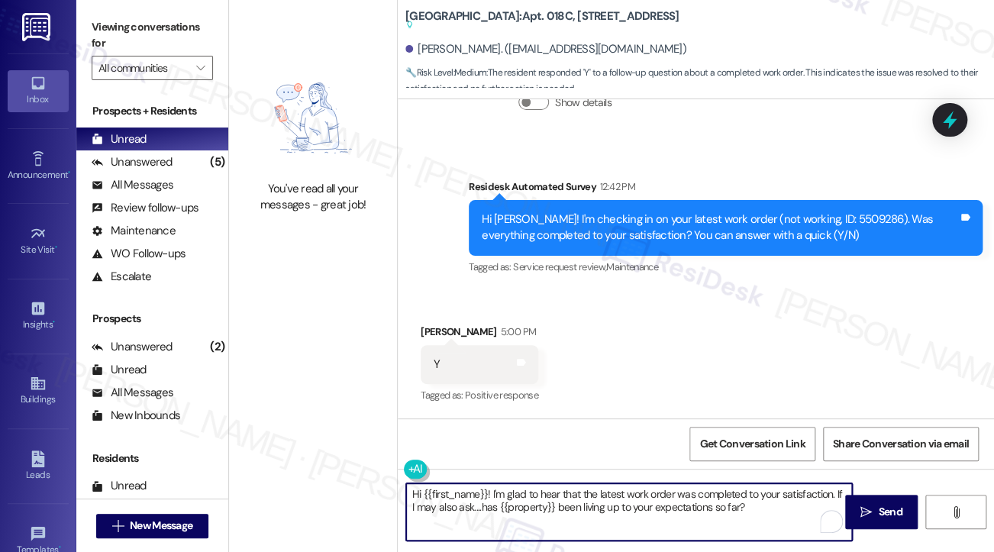
type textarea "Hi {{first_name}}! I'm glad to hear that the latest work order was completed to…"
click at [443, 330] on div "Fares [PERSON_NAME] 5:00 PM" at bounding box center [480, 334] width 118 height 21
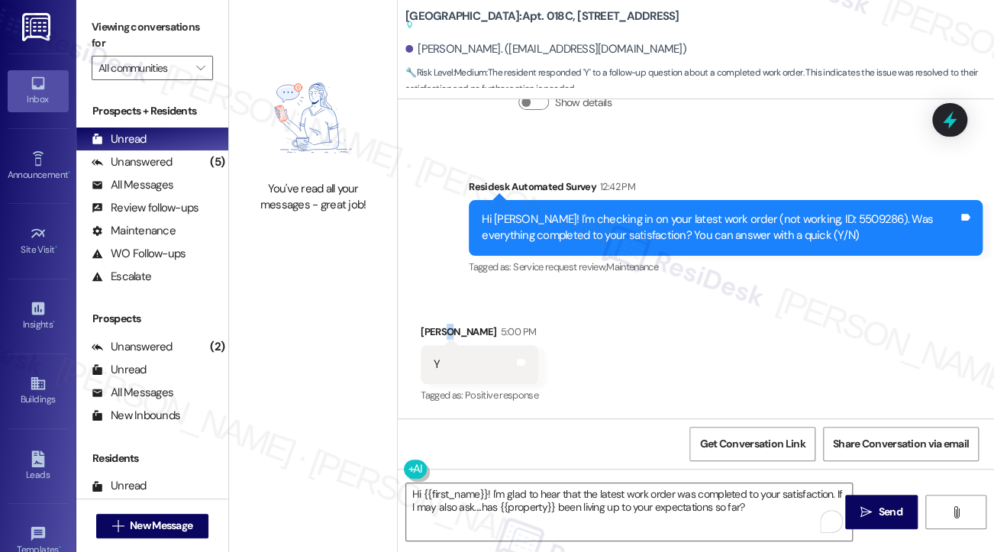
click at [442, 330] on div "Fares [PERSON_NAME] 5:00 PM" at bounding box center [480, 334] width 118 height 21
click at [784, 510] on textarea "Hi {{first_name}}! I'm glad to hear that the latest work order was completed to…" at bounding box center [629, 511] width 446 height 57
click at [897, 519] on span "Send" at bounding box center [890, 512] width 24 height 16
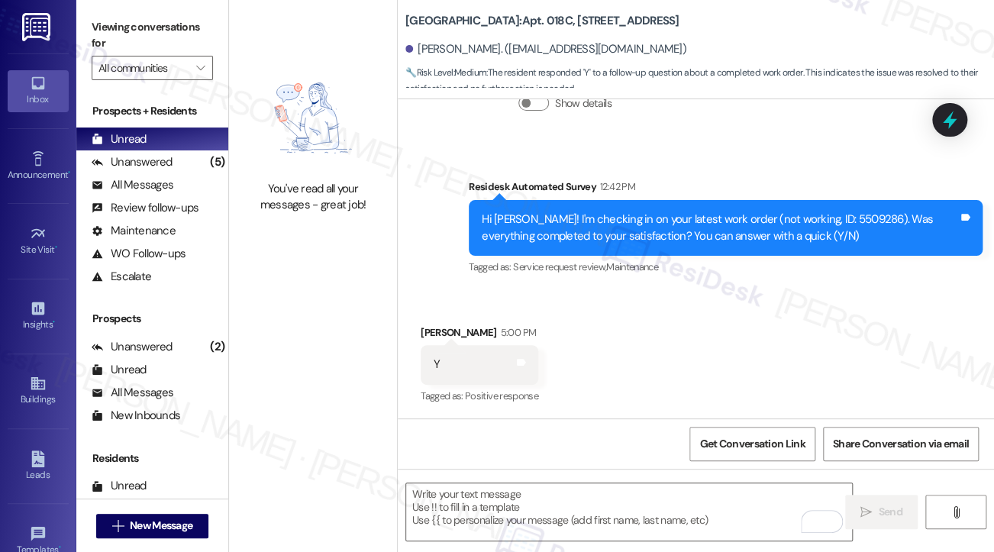
scroll to position [1734, 0]
